Goal: Navigation & Orientation: Find specific page/section

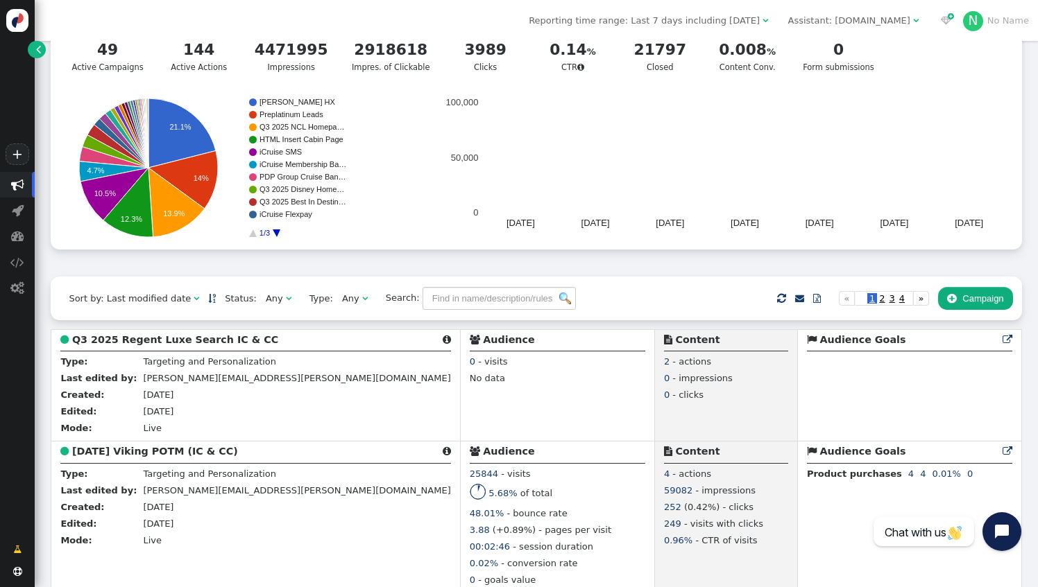
scroll to position [139, 0]
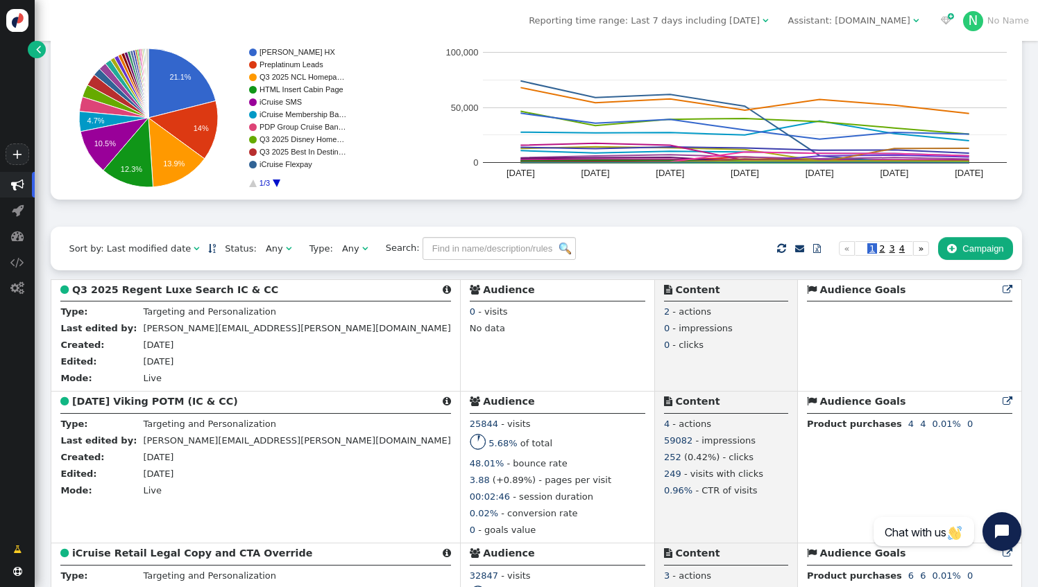
click at [266, 247] on div "Any" at bounding box center [274, 249] width 17 height 14
click at [341, 252] on span "Any " at bounding box center [355, 249] width 44 height 21
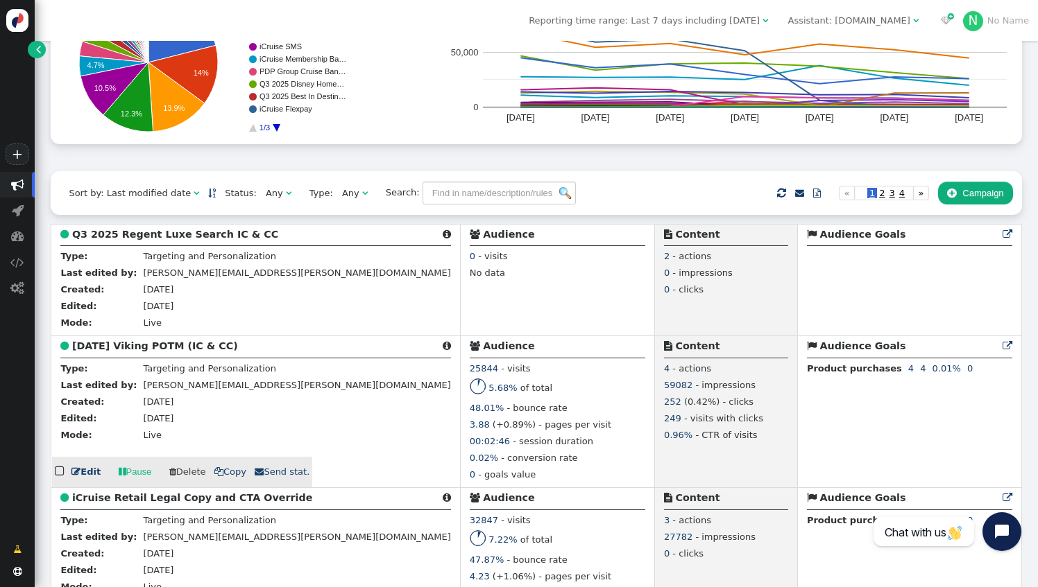
scroll to position [0, 0]
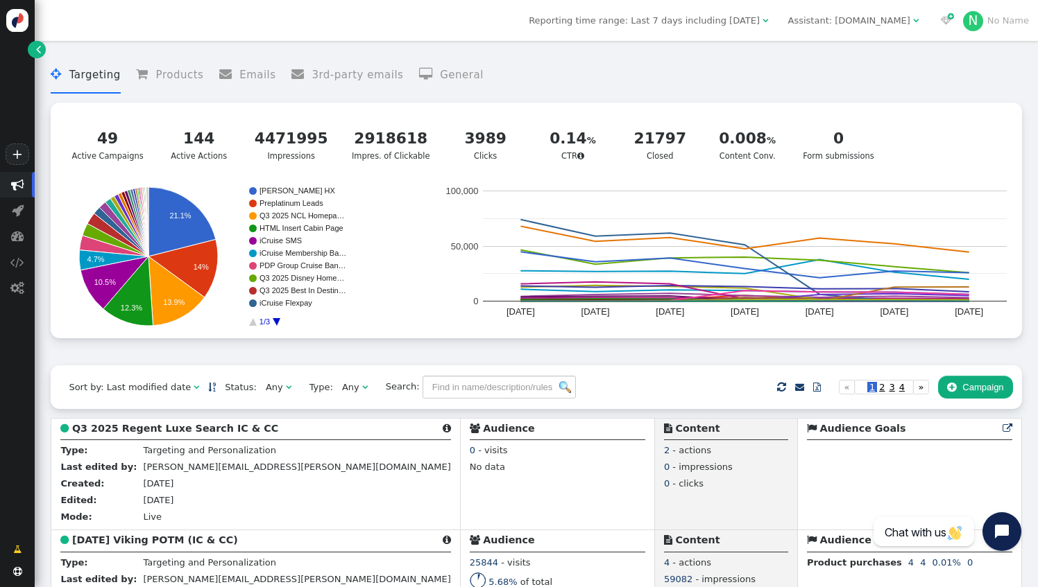
click at [879, 15] on div "Assistant: icruise.com" at bounding box center [849, 21] width 122 height 14
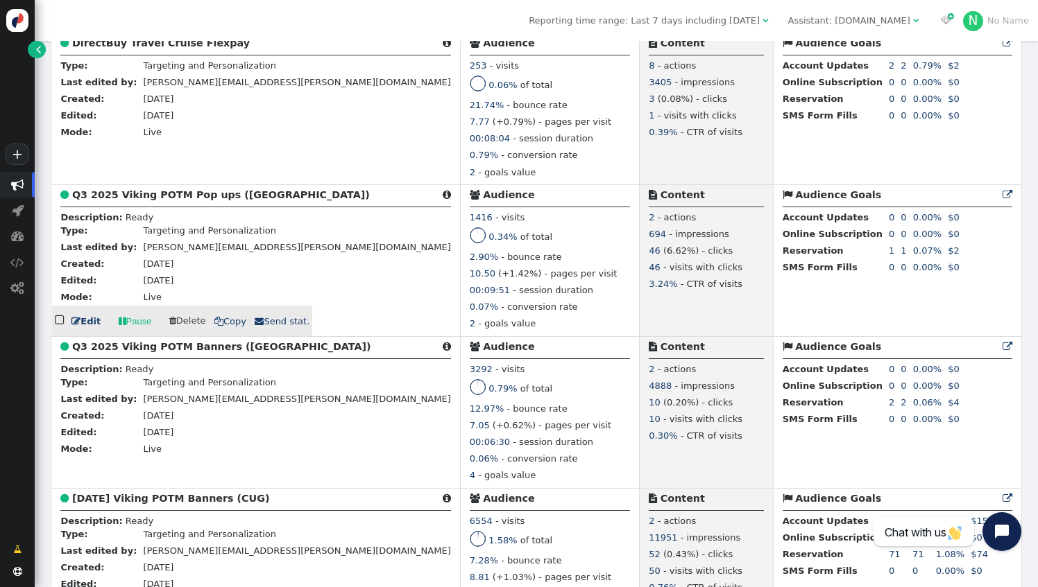
scroll to position [2705, 0]
